Goal: Task Accomplishment & Management: Complete application form

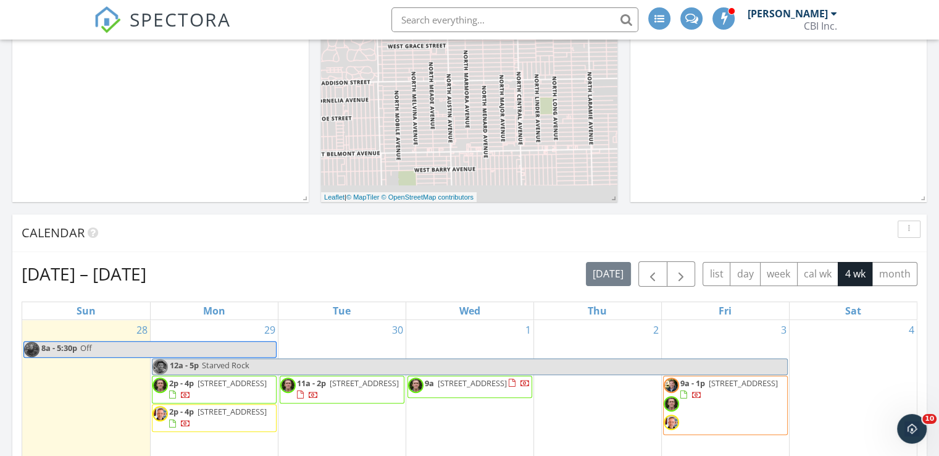
scroll to position [1143, 958]
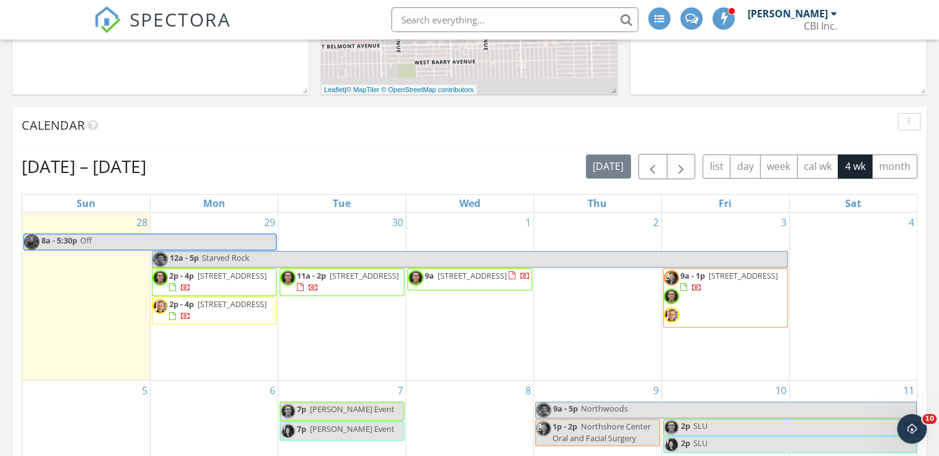
scroll to position [395, 0]
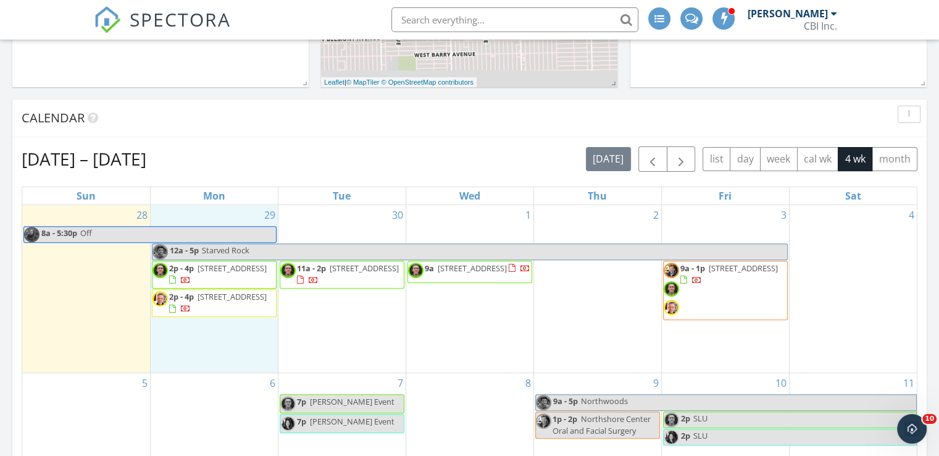
click at [198, 346] on div "29 12a - 5p [GEOGRAPHIC_DATA] 2p - 4p [STREET_ADDRESS] 2p - 4p [STREET_ADDRESS]" at bounding box center [214, 288] width 127 height 167
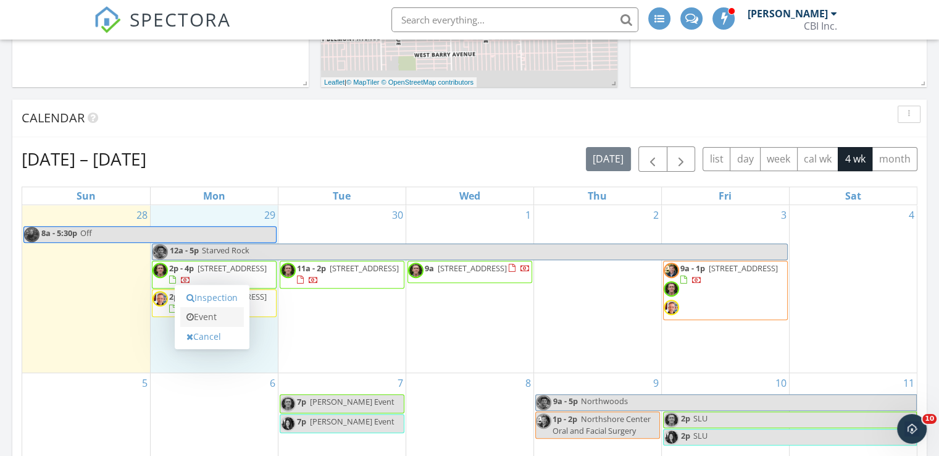
click at [207, 317] on link "Event" at bounding box center [212, 317] width 64 height 20
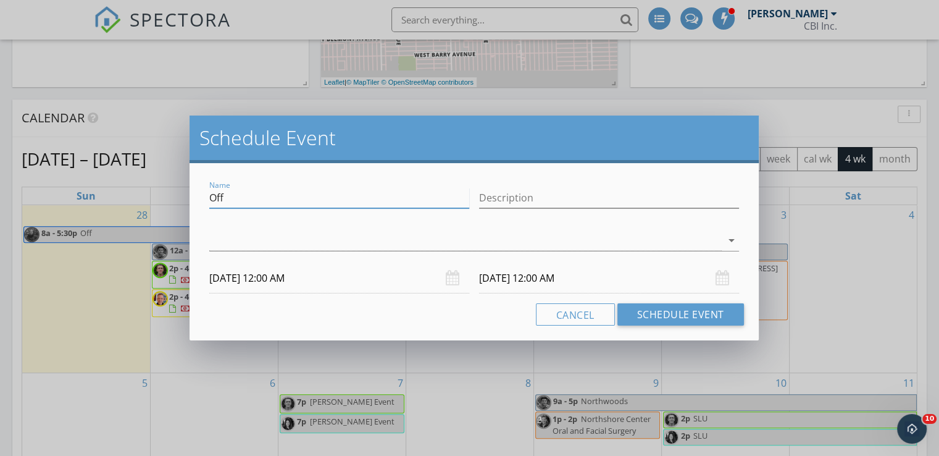
drag, startPoint x: 242, startPoint y: 198, endPoint x: 188, endPoint y: 198, distance: 54.3
click at [188, 198] on div "Schedule Event Name Off Description arrow_drop_down [DATE] 12:00 AM [DATE] 12:0…" at bounding box center [469, 228] width 939 height 456
type input "Finish Astor Rpt"
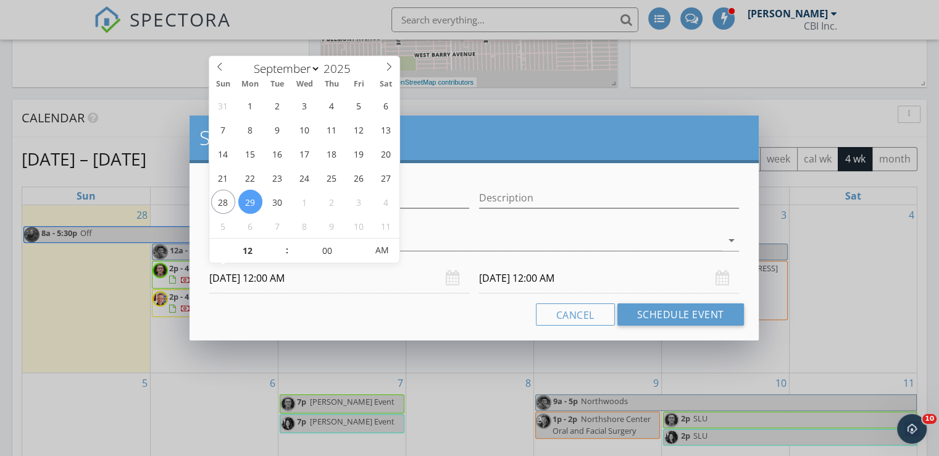
click at [306, 283] on input "[DATE] 12:00 AM" at bounding box center [339, 278] width 260 height 30
type input "11"
type input "[DATE] 11:00 PM"
click at [279, 256] on span at bounding box center [281, 257] width 9 height 12
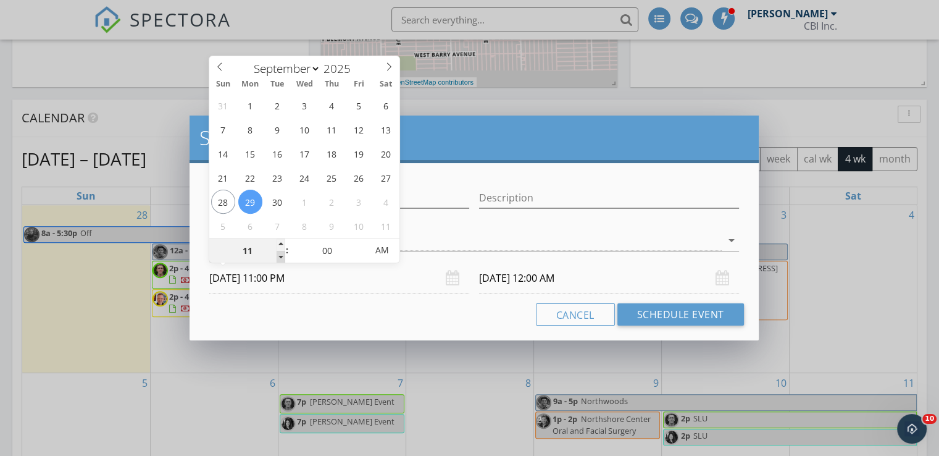
type input "10"
type input "[DATE] 10:00 PM"
type input "09"
type input "[DATE] 9:00 PM"
click at [279, 256] on span at bounding box center [281, 257] width 9 height 12
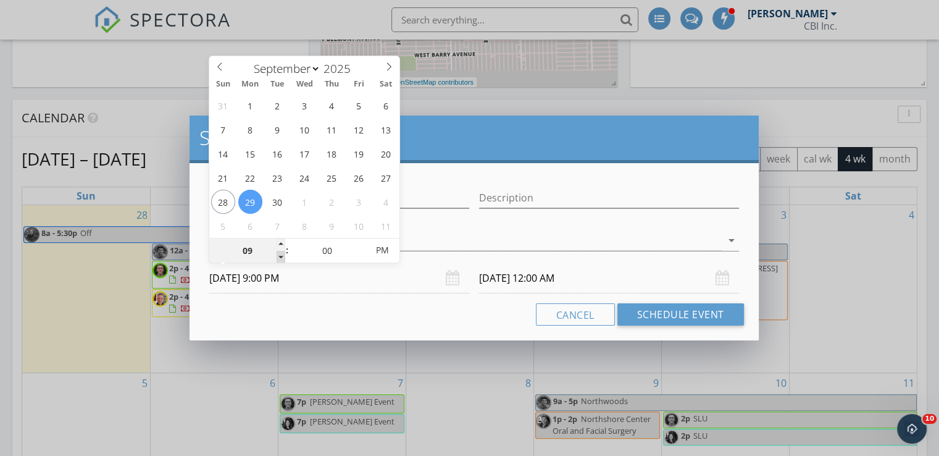
type input "09"
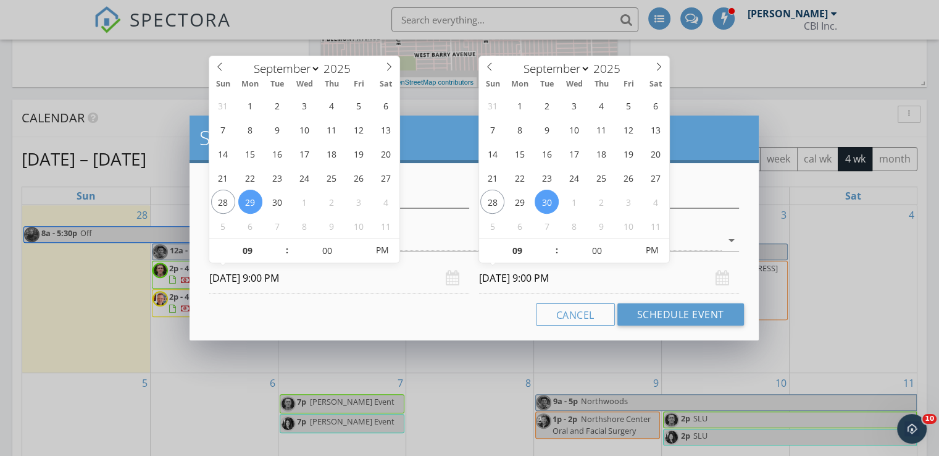
click at [533, 282] on input "[DATE] 9:00 PM" at bounding box center [609, 278] width 260 height 30
type input "[DATE] 9:00 PM"
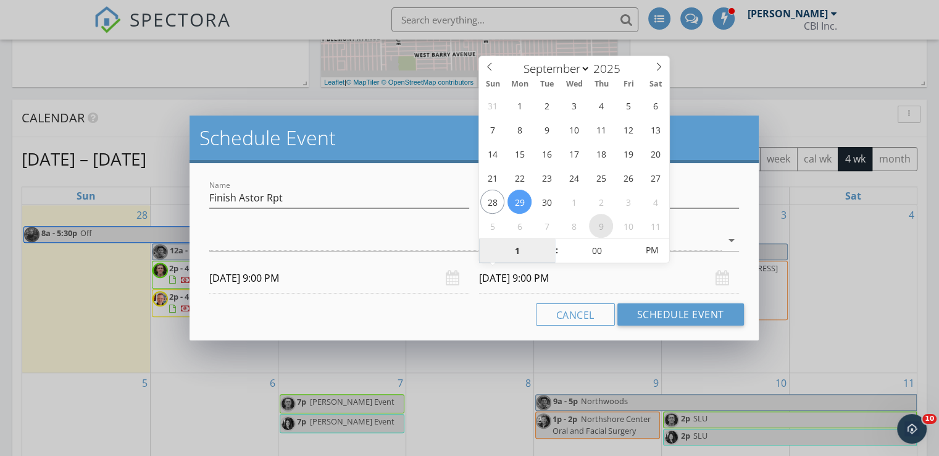
type input "11"
type input "[DATE] 11:00 AM"
click at [652, 249] on span "AM" at bounding box center [652, 250] width 34 height 25
type input "11"
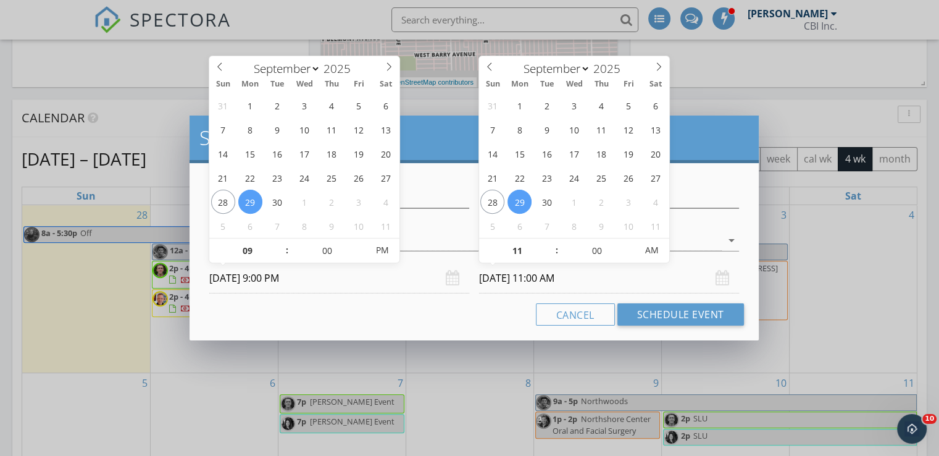
click at [330, 277] on input "[DATE] 9:00 PM" at bounding box center [339, 278] width 260 height 30
click at [430, 231] on div at bounding box center [465, 240] width 512 height 20
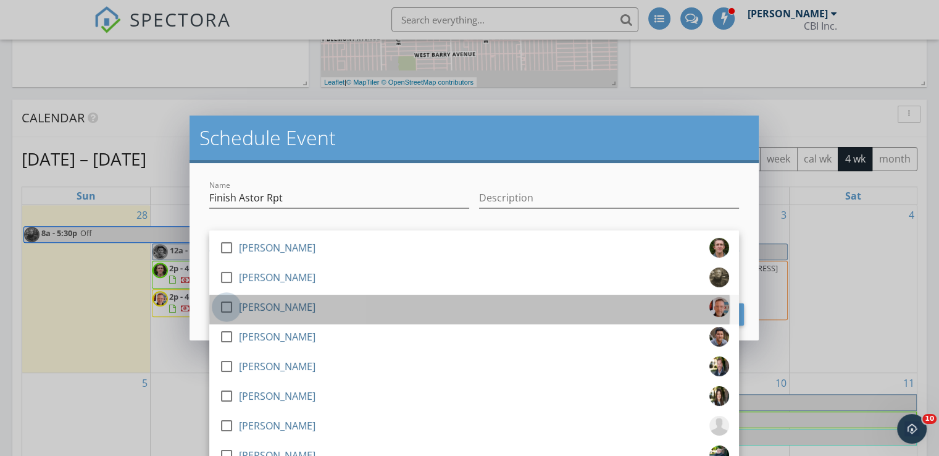
click at [222, 305] on div at bounding box center [226, 306] width 21 height 21
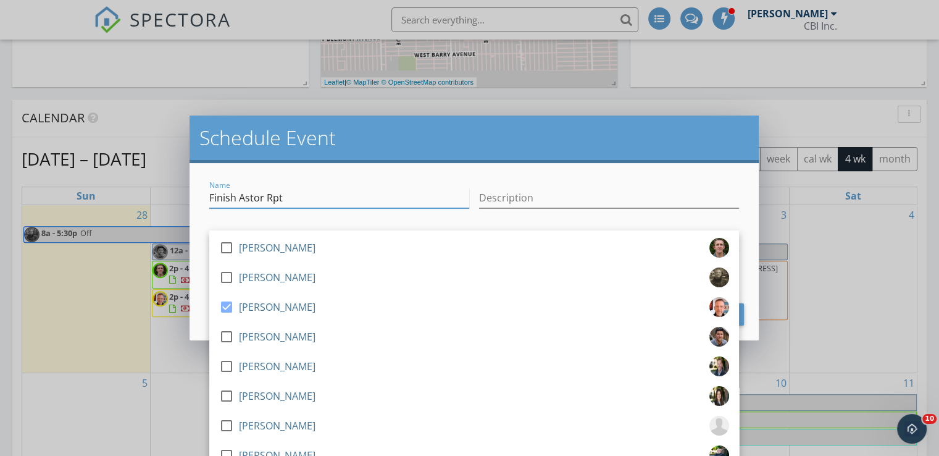
click at [329, 196] on input "Finish Astor Rpt" at bounding box center [339, 198] width 260 height 20
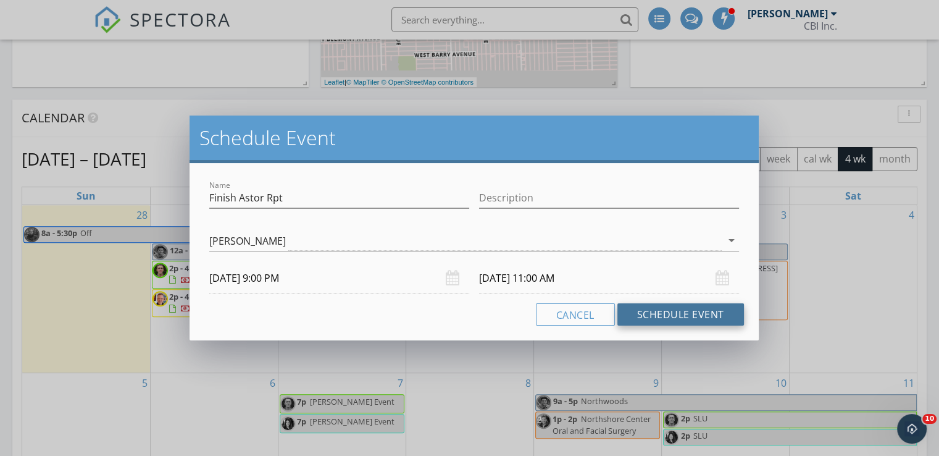
click at [685, 315] on button "Schedule Event" at bounding box center [680, 314] width 127 height 22
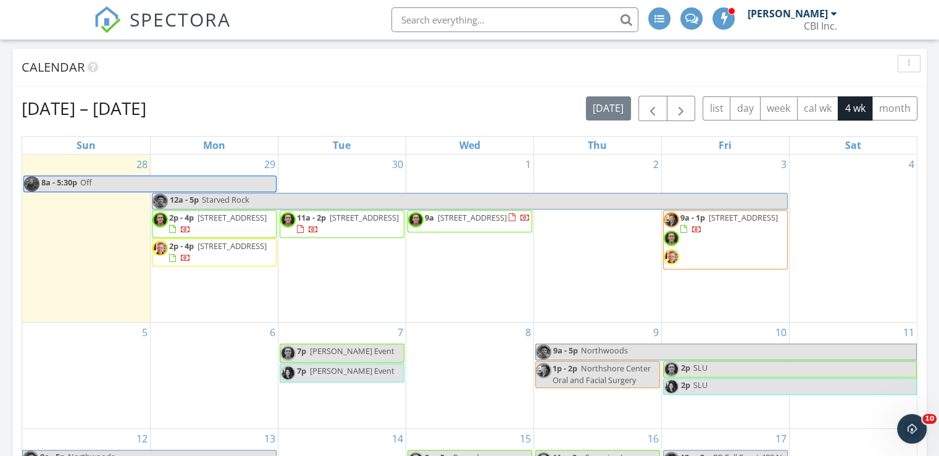
scroll to position [454, 0]
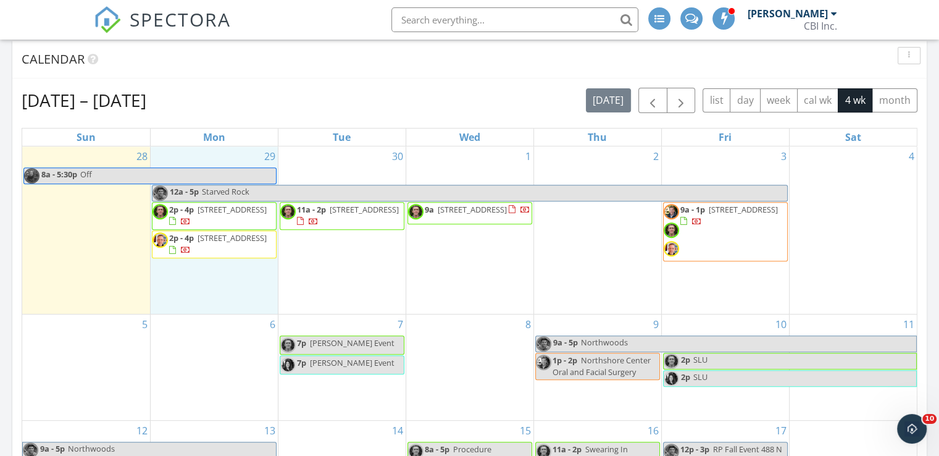
click at [227, 285] on div "29 12a - 5p Starved Rock 2p - 4p 1648 W Augusta Blvd 3E, Chicago 60622 2p - 4p …" at bounding box center [214, 229] width 127 height 167
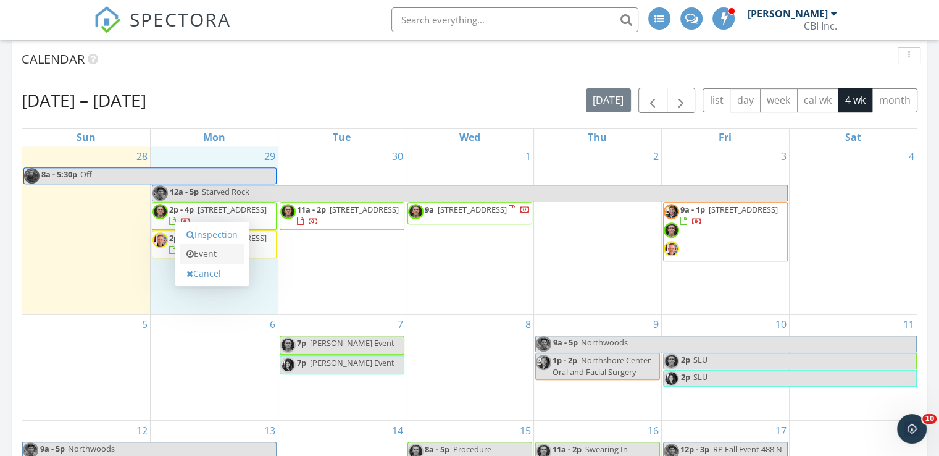
click at [210, 253] on link "Event" at bounding box center [212, 254] width 64 height 20
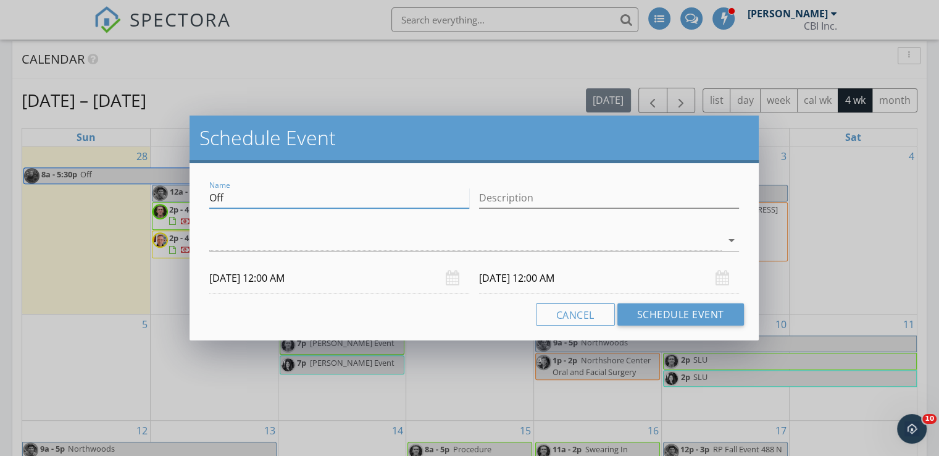
drag, startPoint x: 241, startPoint y: 193, endPoint x: 190, endPoint y: 193, distance: 51.2
click at [190, 193] on div "Name Off Description arrow_drop_down 09/29/2025 12:00 AM 09/30/2025 12:00 AM Ca…" at bounding box center [474, 251] width 569 height 177
type input "Finish Astor Rpt"
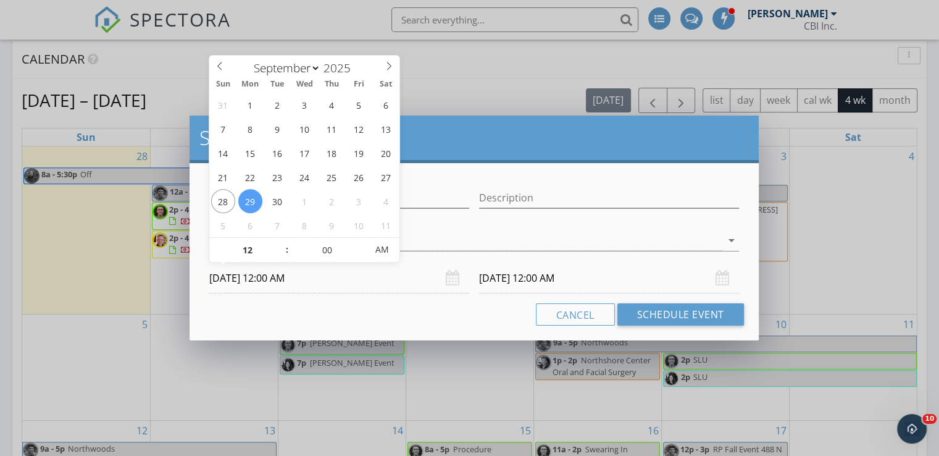
click at [267, 278] on input "[DATE] 12:00 AM" at bounding box center [339, 278] width 260 height 30
click at [259, 249] on input "12" at bounding box center [247, 250] width 76 height 25
type input "09"
type input "09/29/2025 9:00 AM"
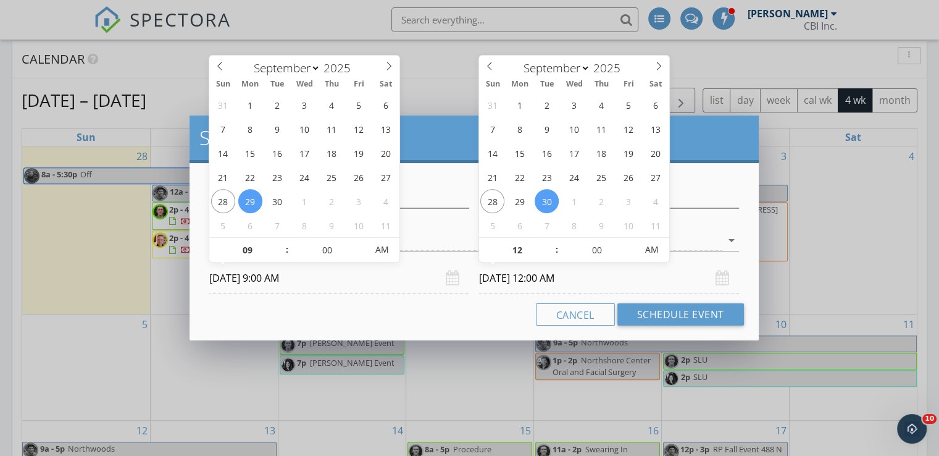
click at [531, 278] on input "[DATE] 12:00 AM" at bounding box center [609, 278] width 260 height 30
type input "09"
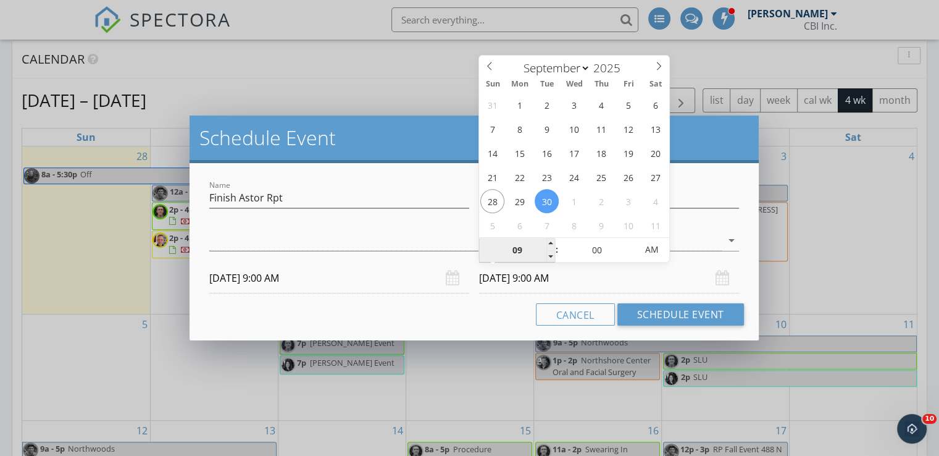
click at [515, 247] on input "09" at bounding box center [517, 250] width 76 height 25
type input "09/29/2025 9:00 AM"
type input "11"
click at [429, 238] on div at bounding box center [465, 240] width 512 height 20
type input "[DATE] 11:00 AM"
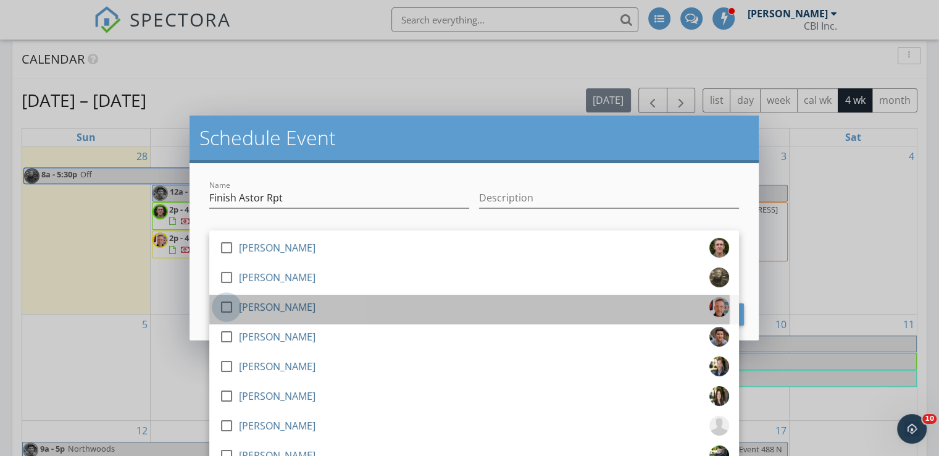
click at [220, 306] on div at bounding box center [226, 306] width 21 height 21
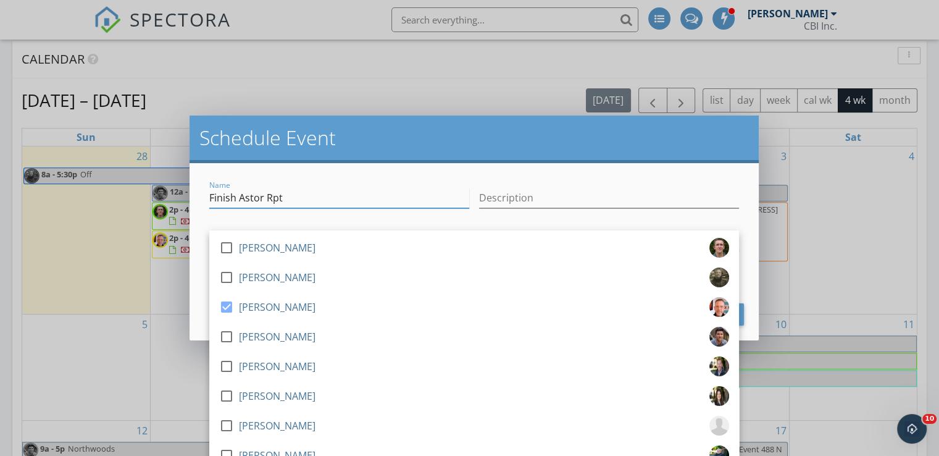
click at [311, 198] on input "Finish Astor Rpt" at bounding box center [339, 198] width 260 height 20
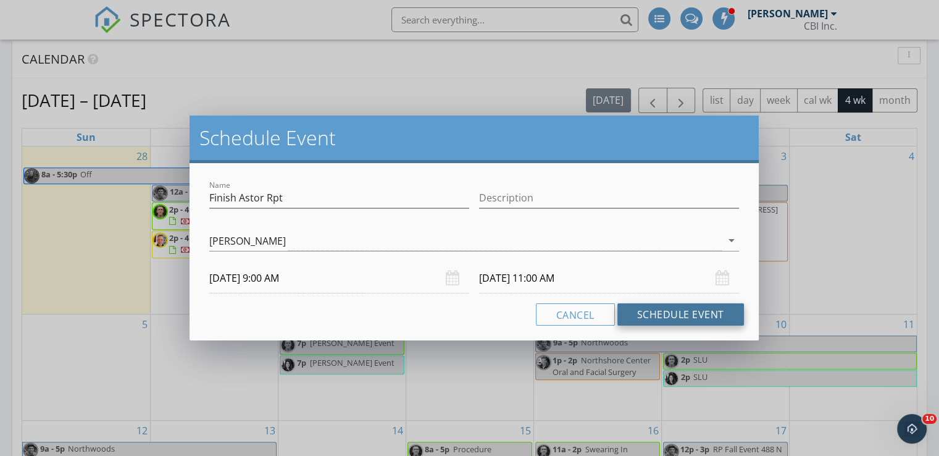
click at [667, 309] on button "Schedule Event" at bounding box center [680, 314] width 127 height 22
